Goal: Task Accomplishment & Management: Use online tool/utility

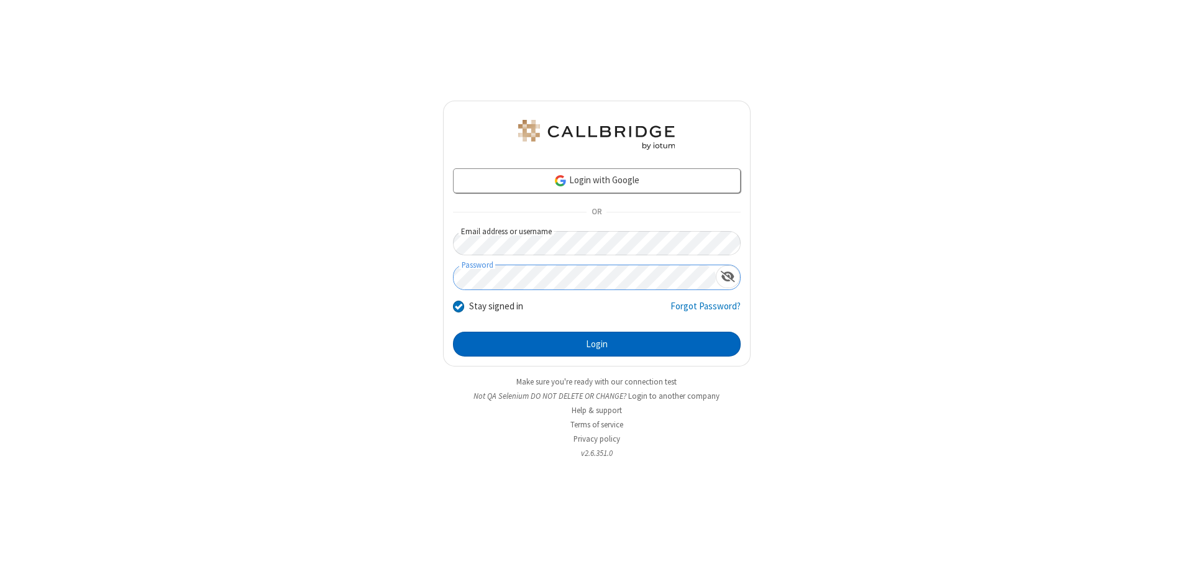
click at [597, 344] on button "Login" at bounding box center [597, 344] width 288 height 25
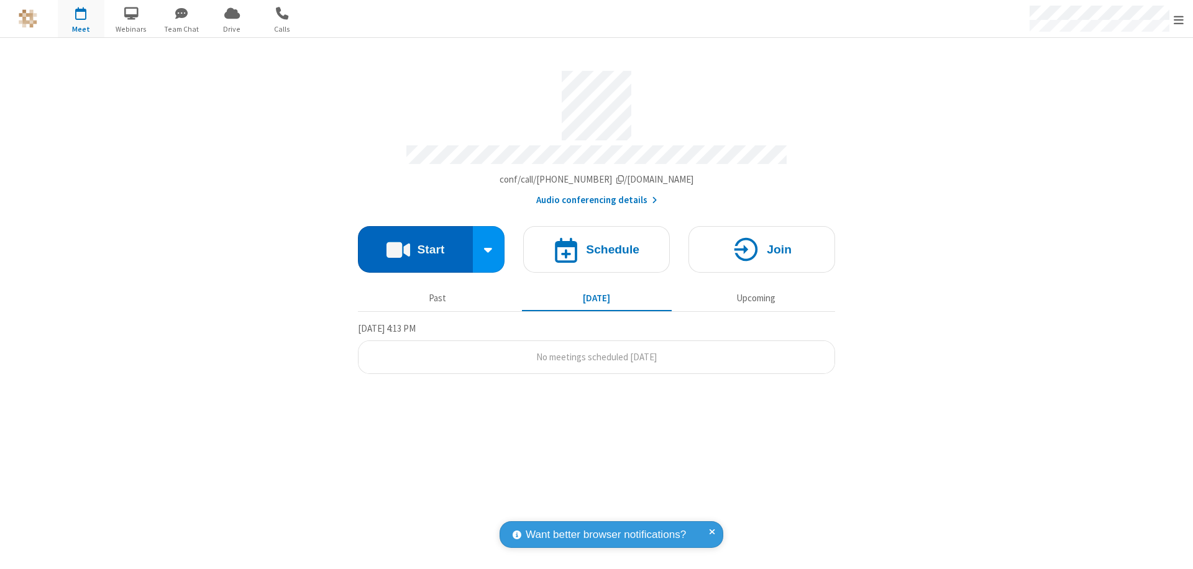
click at [415, 244] on button "Start" at bounding box center [415, 249] width 115 height 47
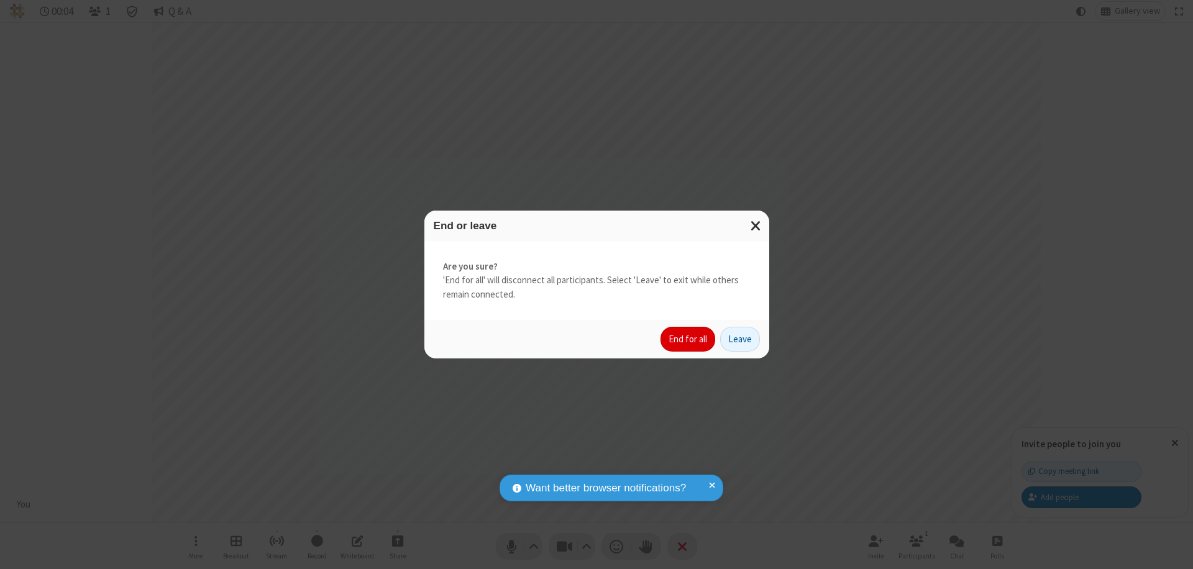
click at [689, 339] on button "End for all" at bounding box center [688, 339] width 55 height 25
